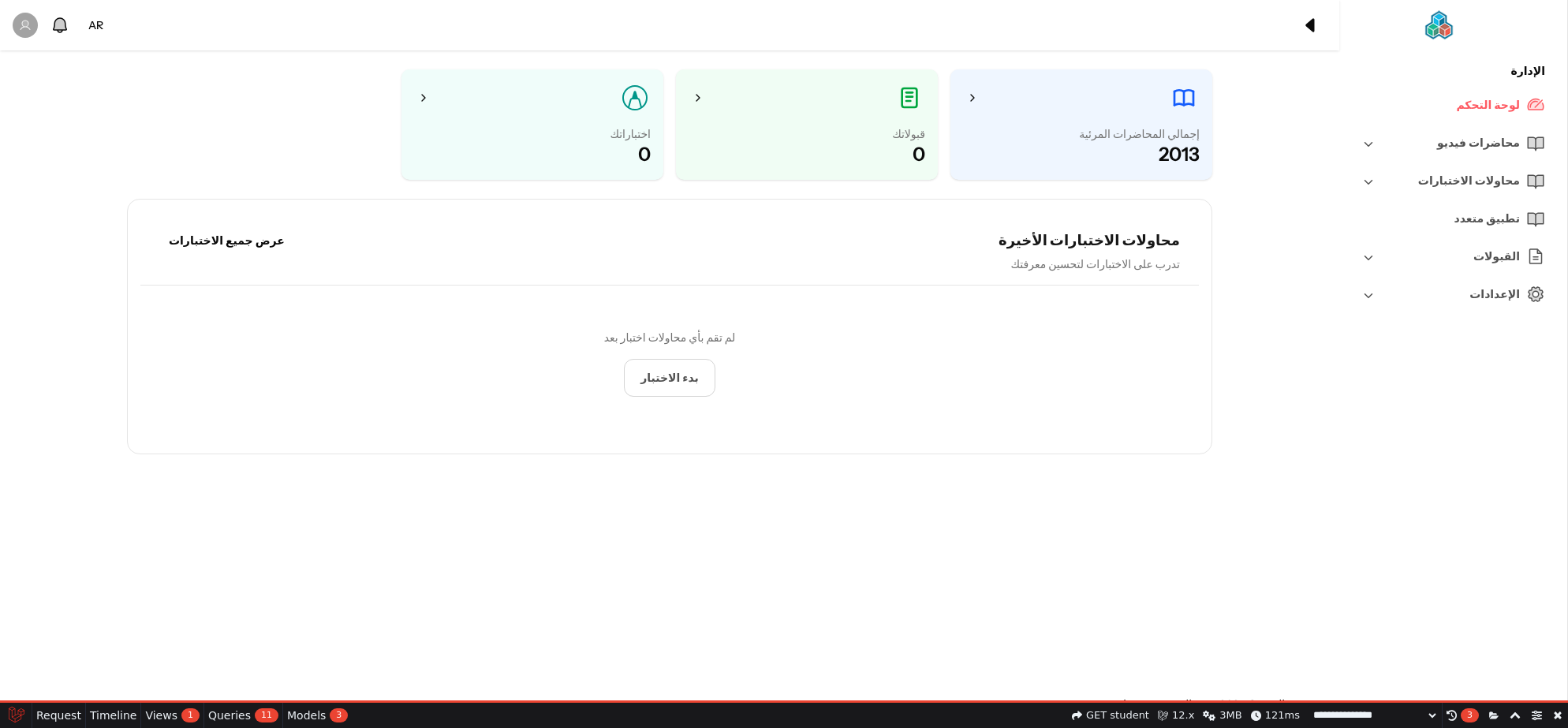
select select "**********"
click at [1436, 28] on img at bounding box center [1486, 25] width 124 height 32
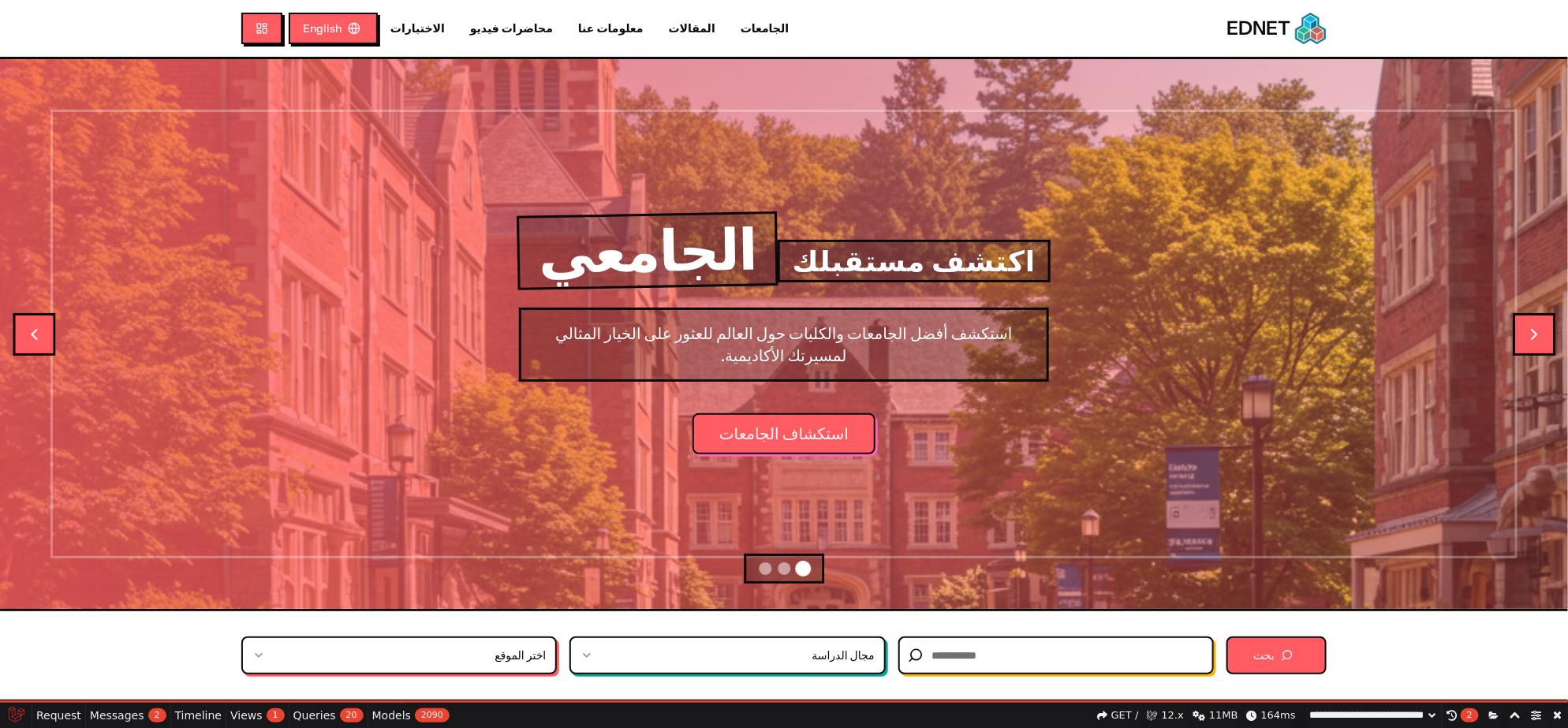
click at [728, 28] on link "الجامعات" at bounding box center [765, 28] width 74 height 17
select select "**********"
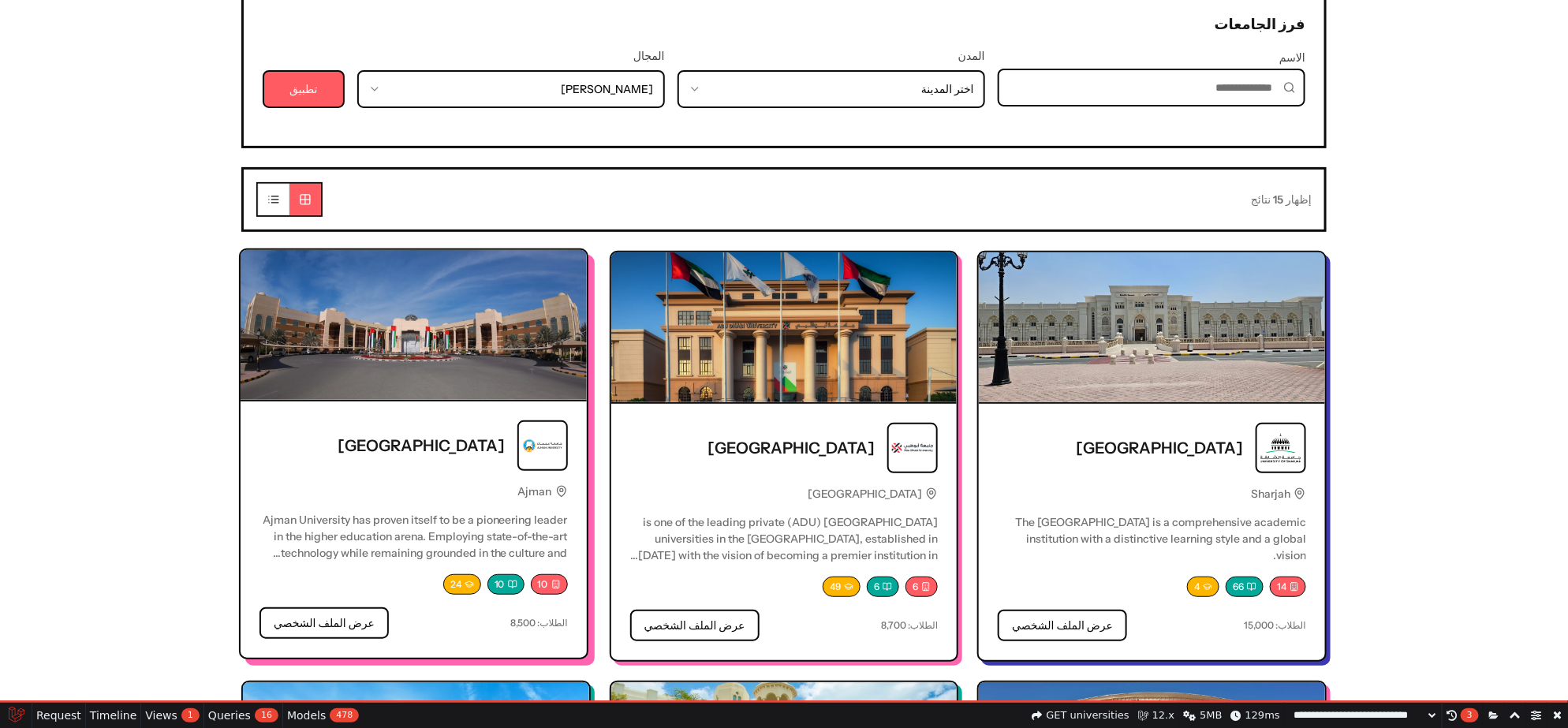
scroll to position [296, 0]
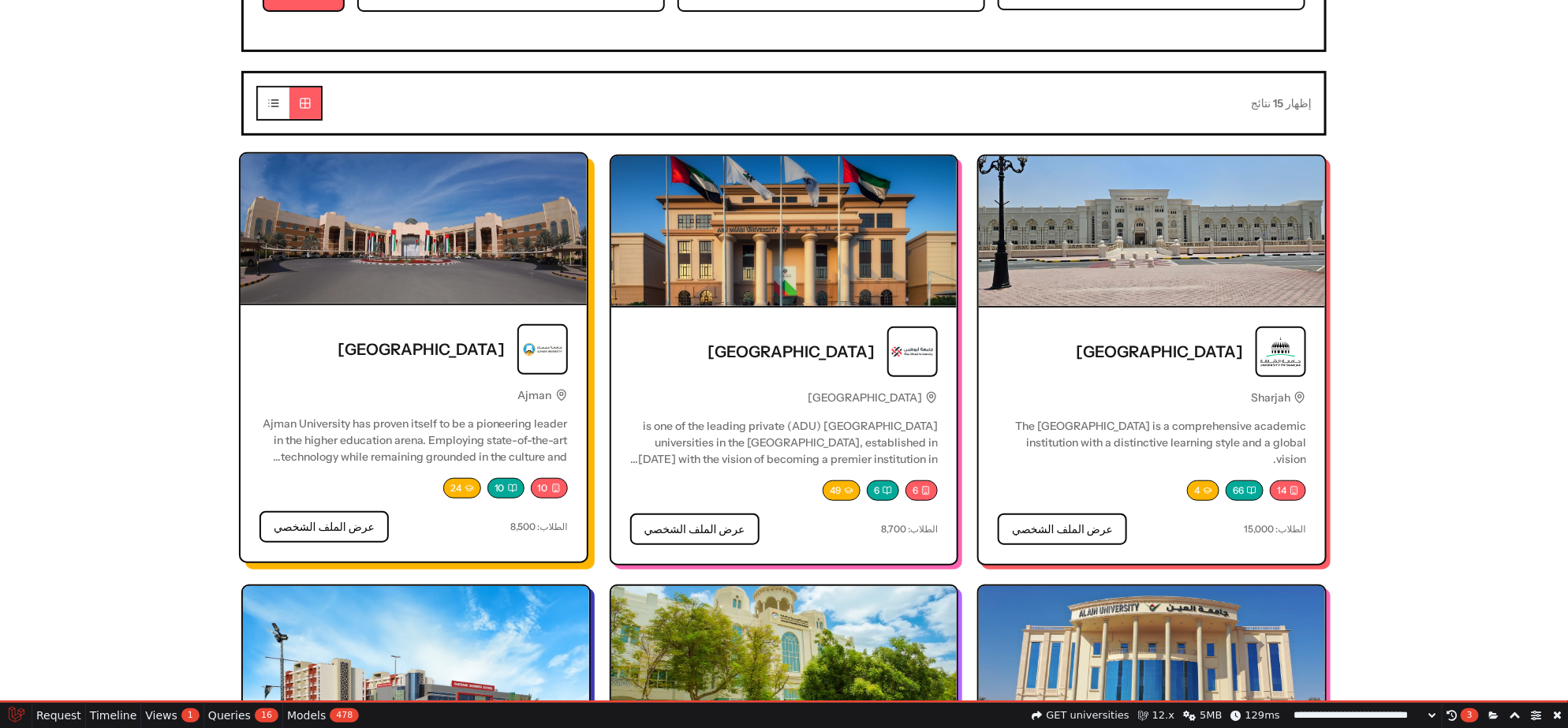
click at [489, 244] on img at bounding box center [413, 229] width 346 height 150
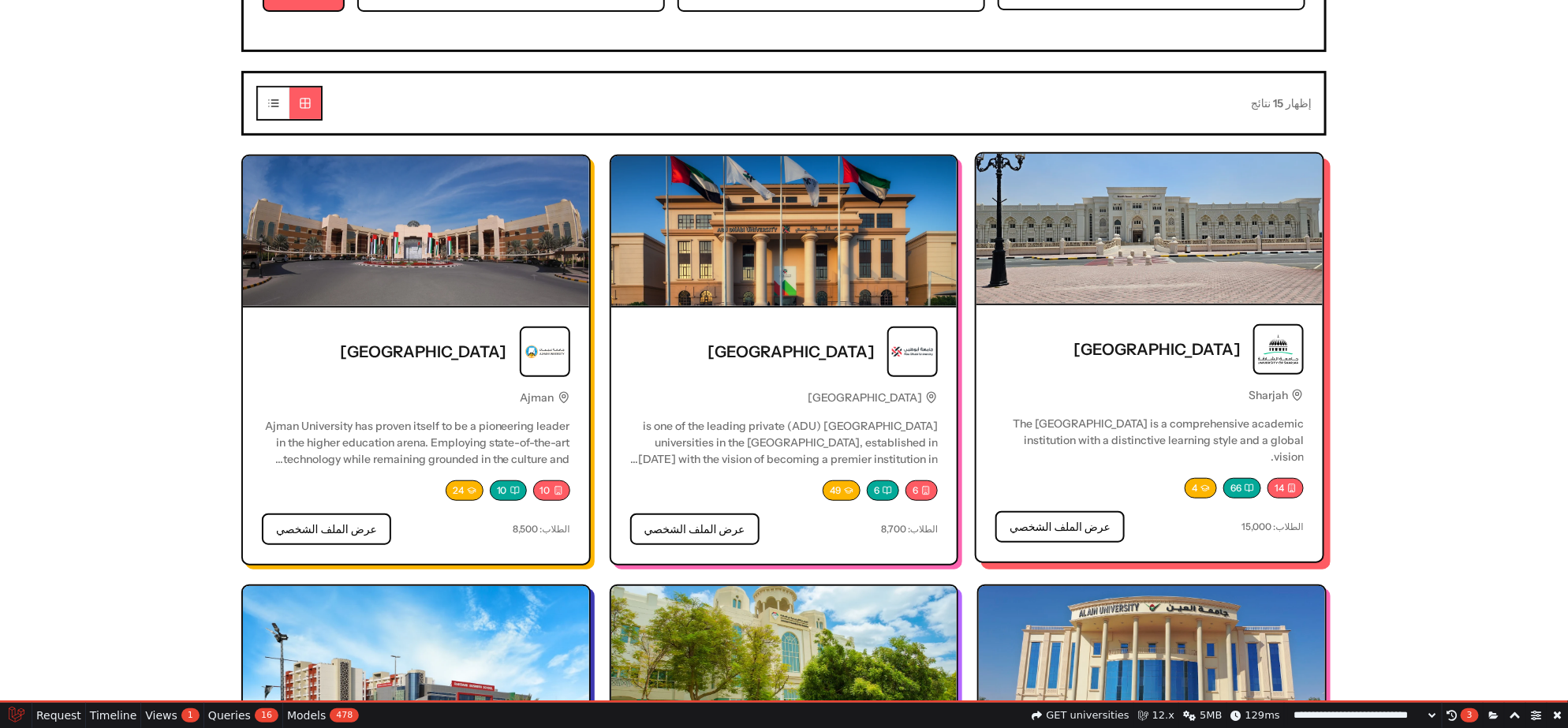
click at [1227, 274] on img at bounding box center [1148, 229] width 346 height 150
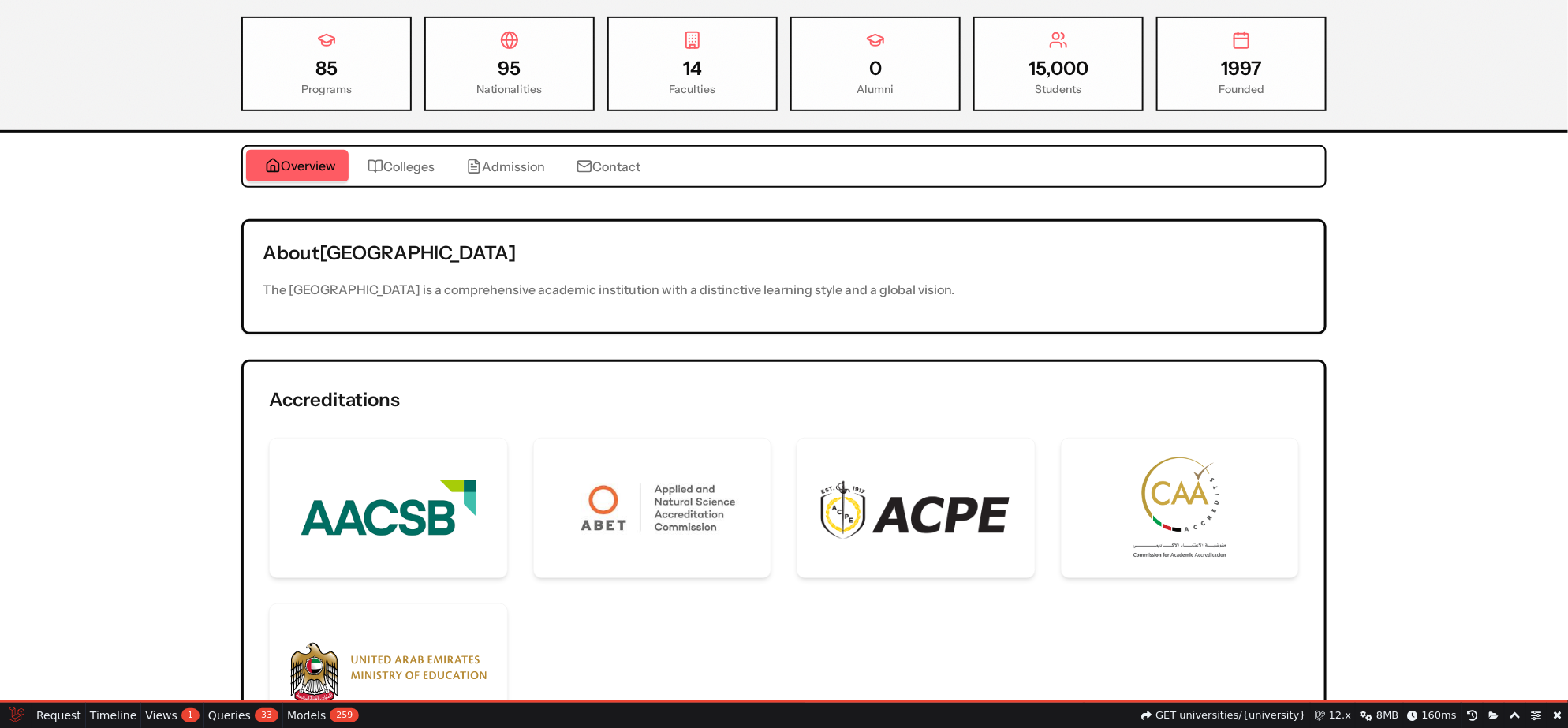
scroll to position [296, 0]
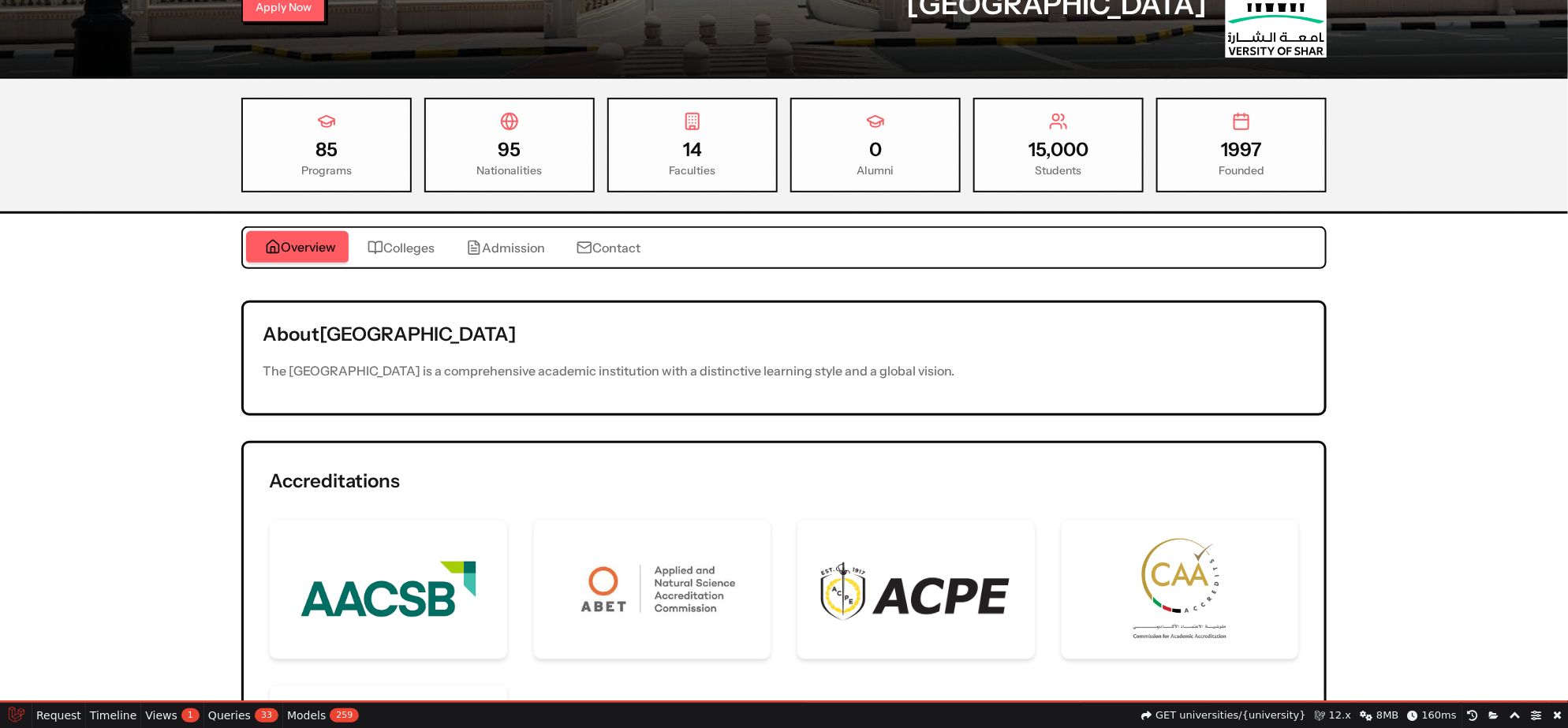
click at [420, 226] on div "Overview Colleges Admission Contact" at bounding box center [783, 247] width 1085 height 43
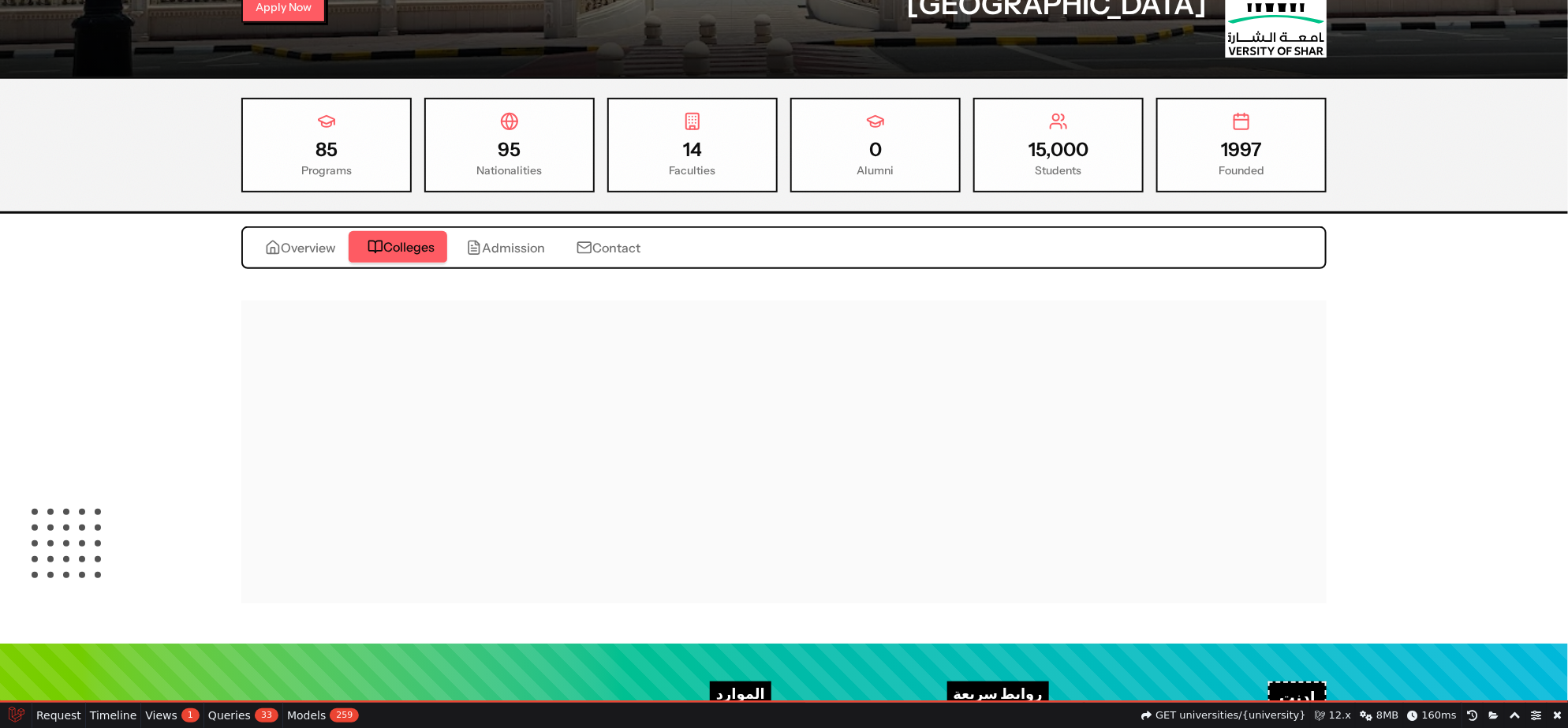
click at [380, 251] on div "Colleges" at bounding box center [398, 247] width 74 height 19
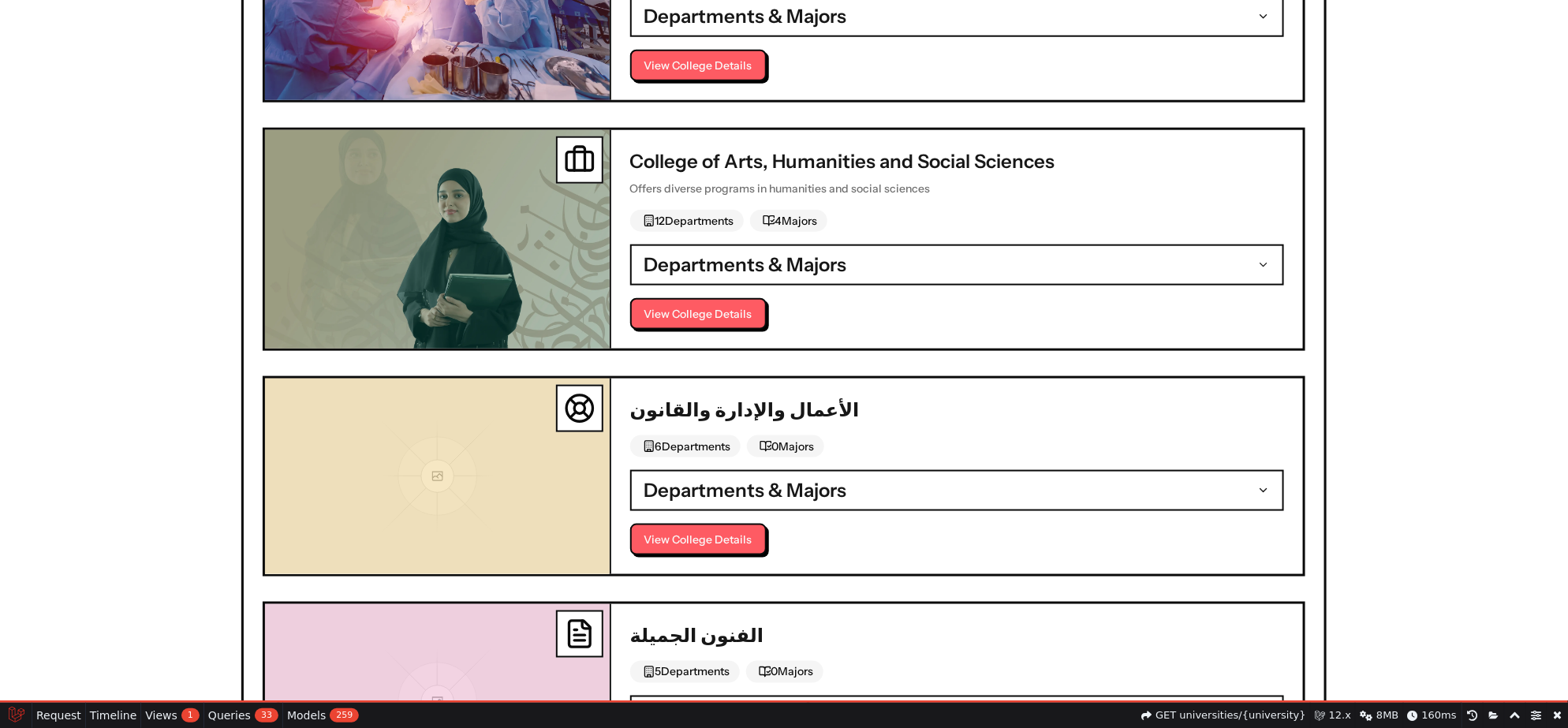
scroll to position [552, 0]
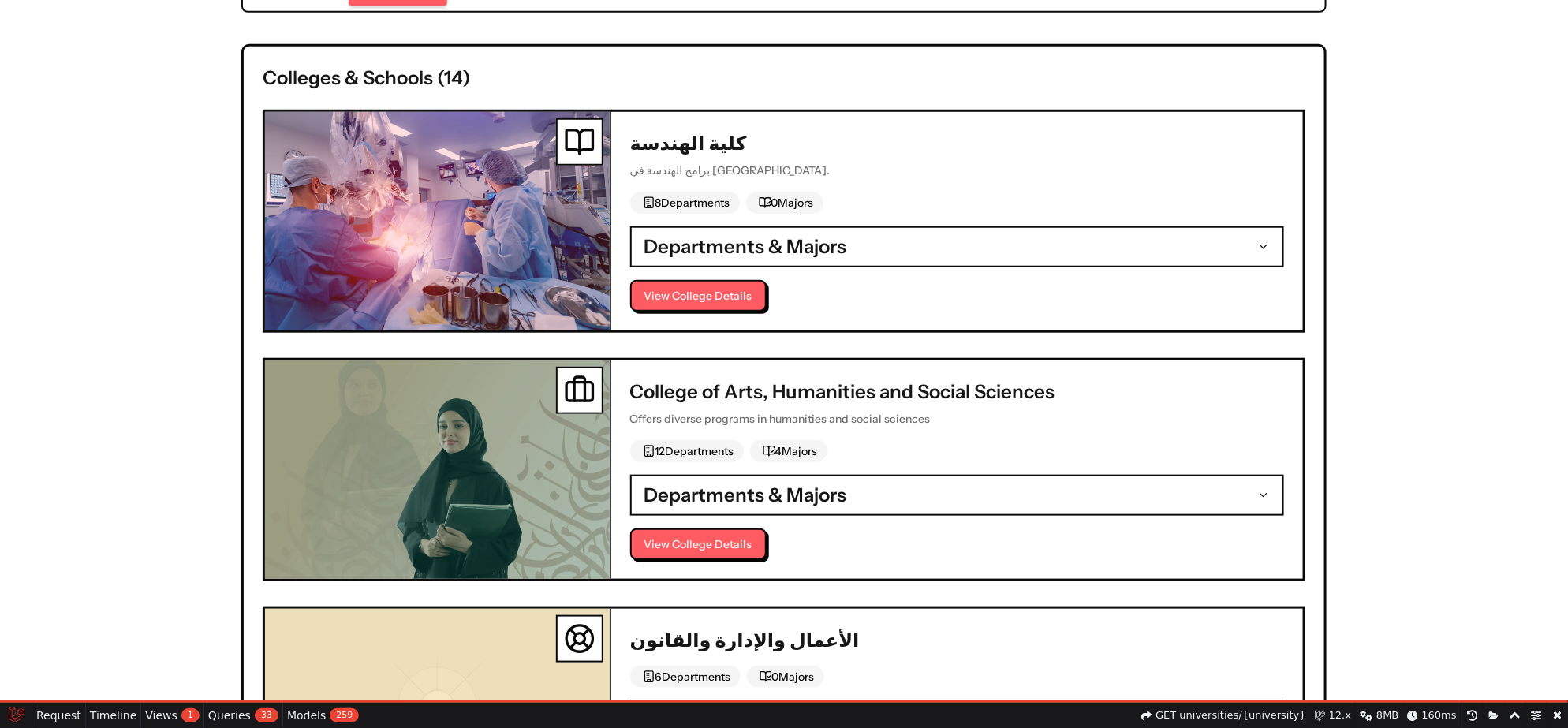
click at [817, 255] on button "Departments & Majors" at bounding box center [957, 246] width 651 height 38
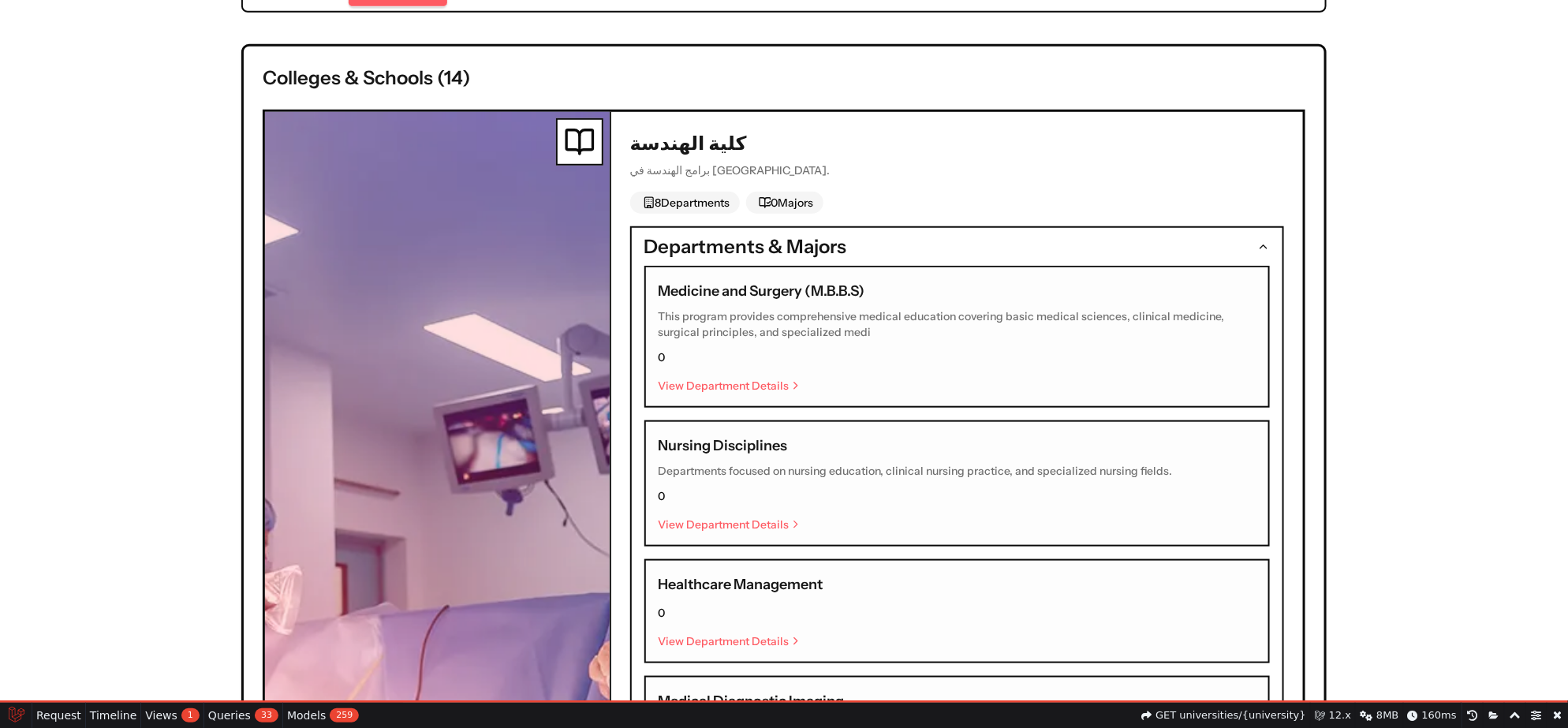
click at [817, 254] on button "Departments & Majors" at bounding box center [957, 246] width 651 height 38
